Goal: Task Accomplishment & Management: Use online tool/utility

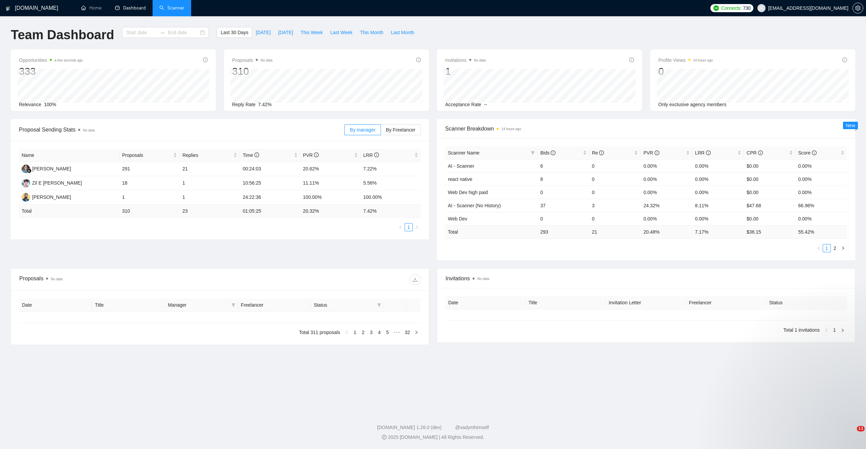
type input "[DATE]"
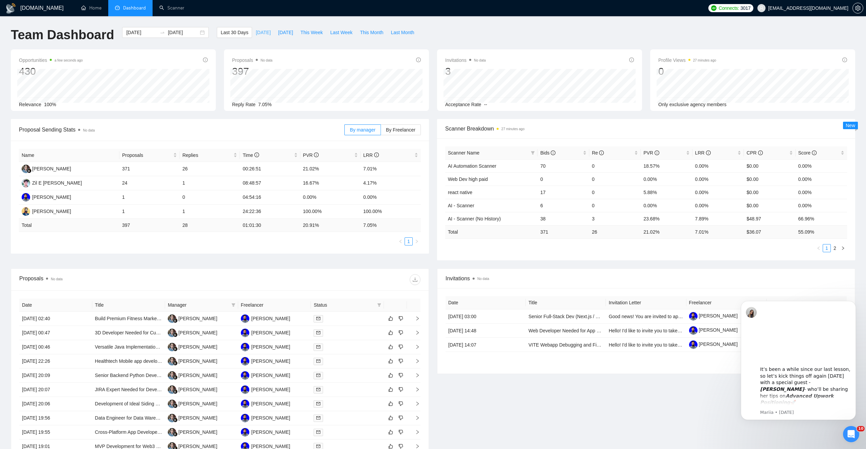
click at [260, 32] on span "[DATE]" at bounding box center [263, 32] width 15 height 7
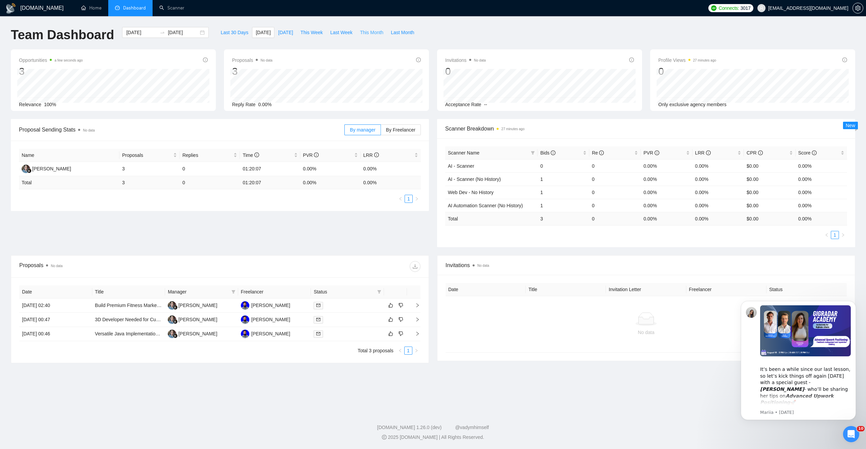
click at [373, 32] on span "This Month" at bounding box center [371, 32] width 23 height 7
type input "[DATE]"
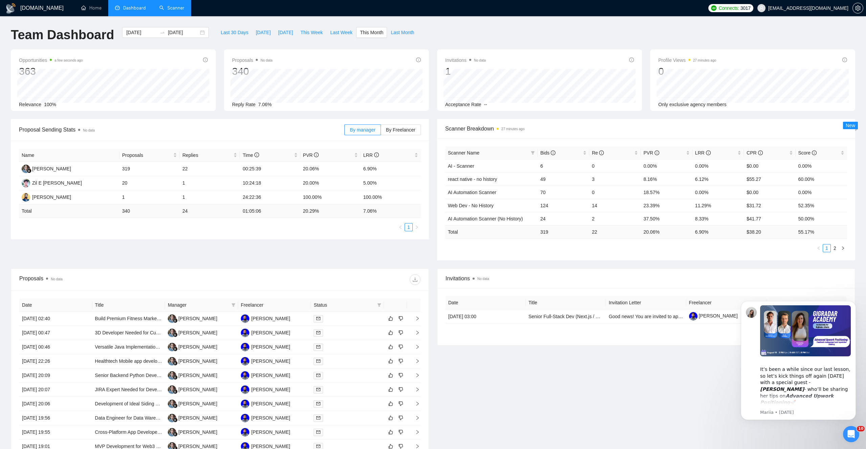
click at [163, 11] on link "Scanner" at bounding box center [171, 8] width 25 height 6
